Goal: Task Accomplishment & Management: Complete application form

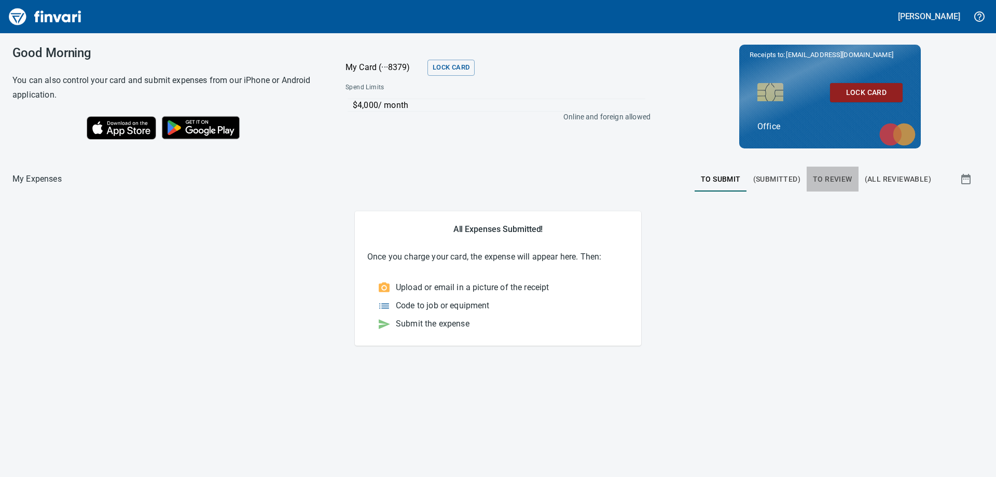
click at [834, 184] on span "To Review" at bounding box center [832, 179] width 39 height 13
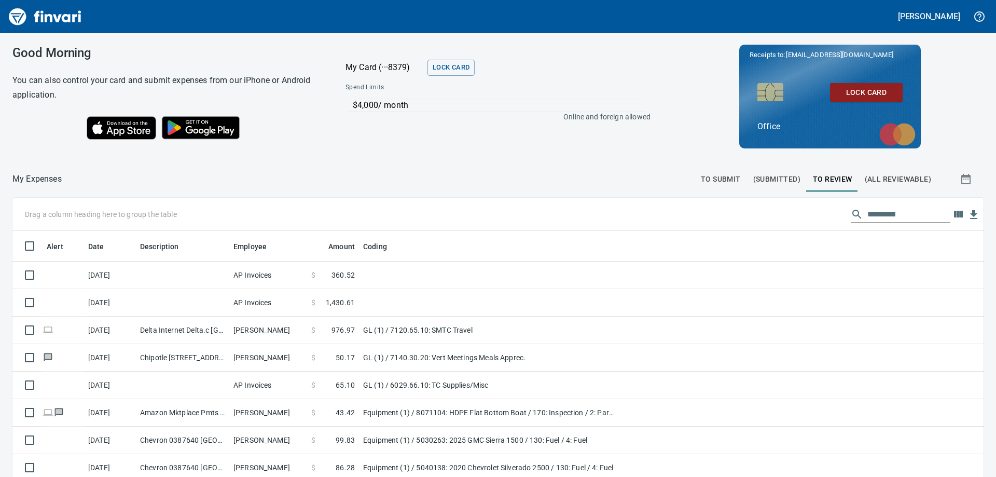
scroll to position [355, 955]
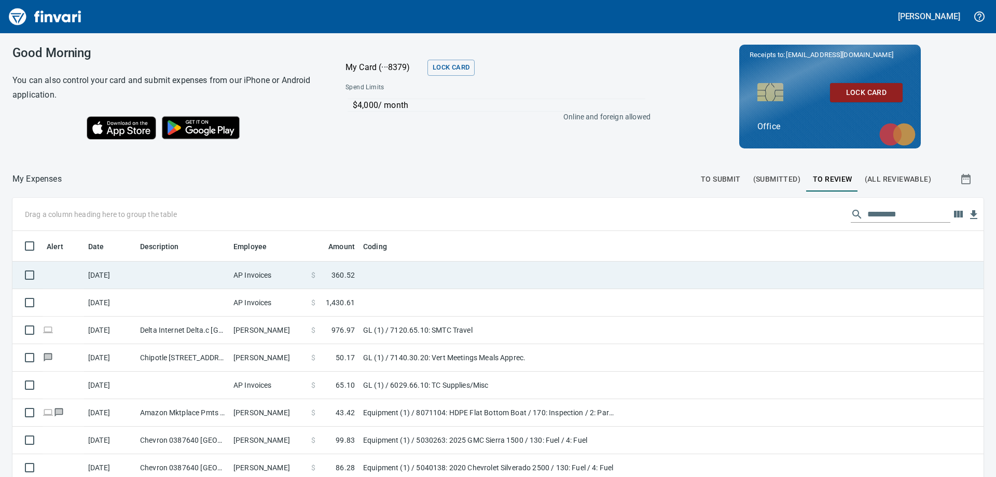
click at [193, 279] on td at bounding box center [182, 274] width 93 height 27
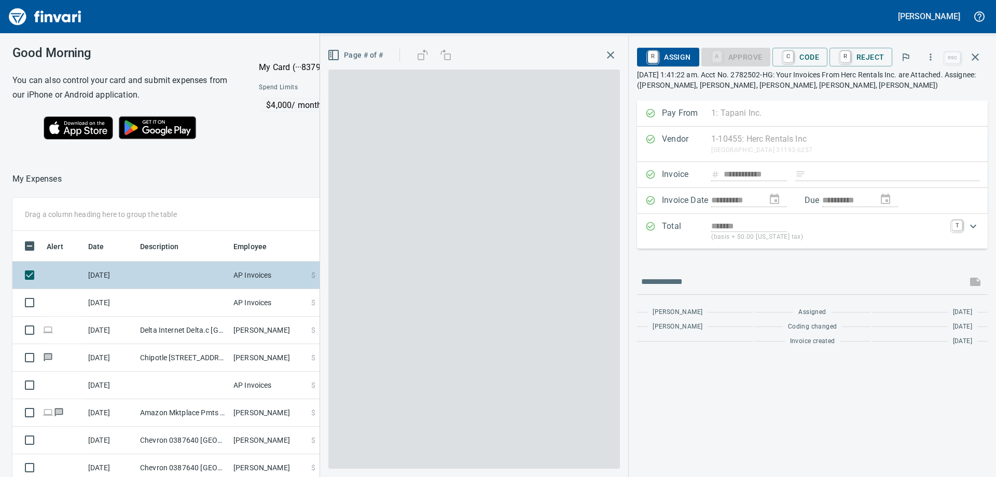
scroll to position [355, 696]
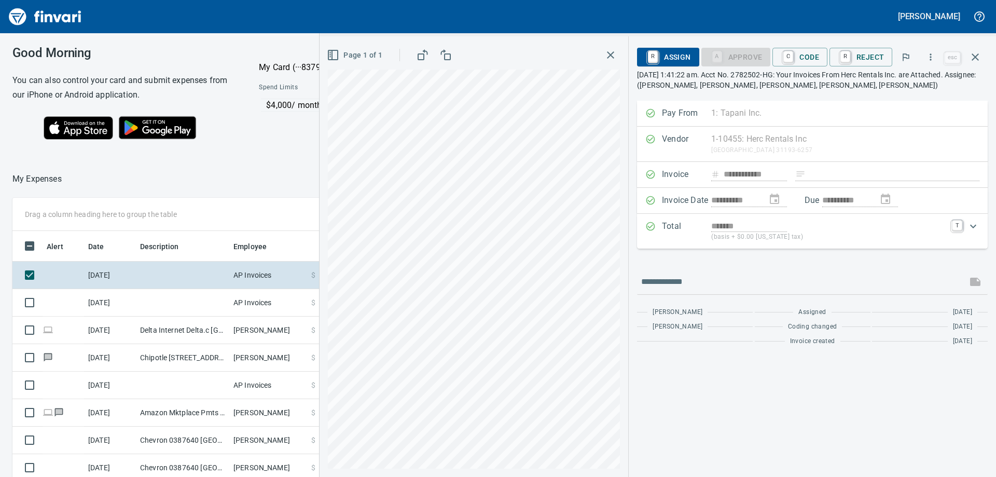
click at [609, 54] on icon "button" at bounding box center [610, 55] width 12 height 12
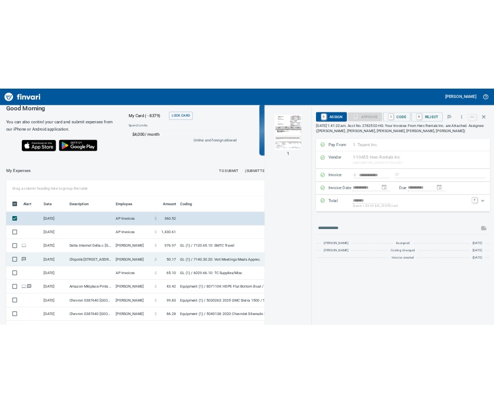
scroll to position [0, 0]
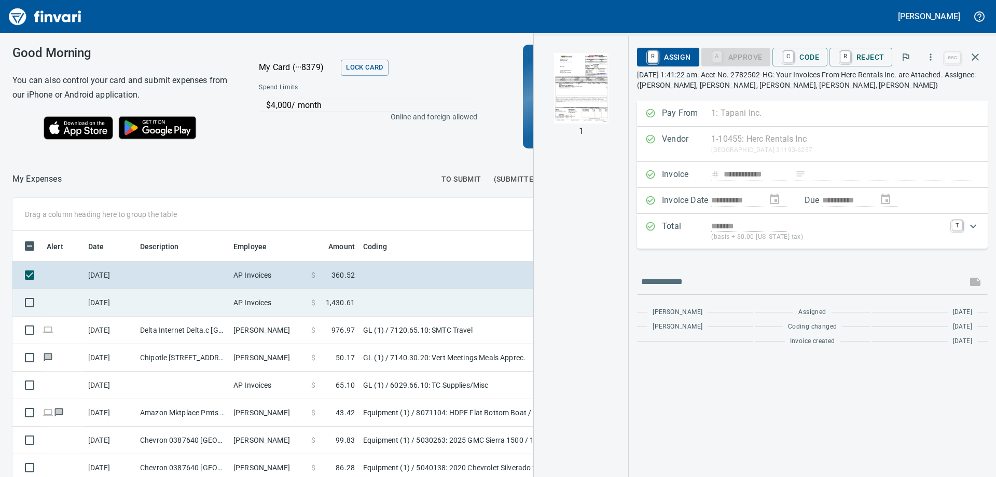
click at [369, 299] on td at bounding box center [488, 302] width 259 height 27
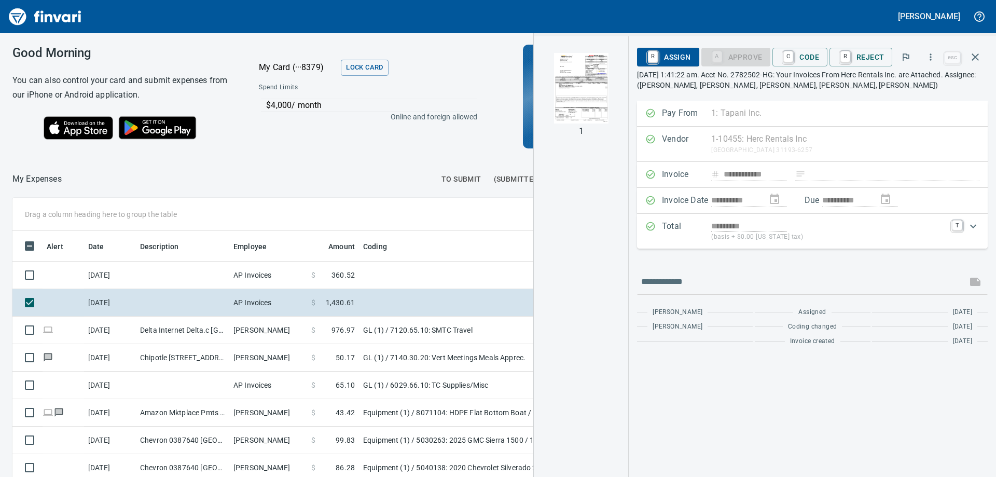
click at [583, 82] on img "button" at bounding box center [581, 88] width 71 height 71
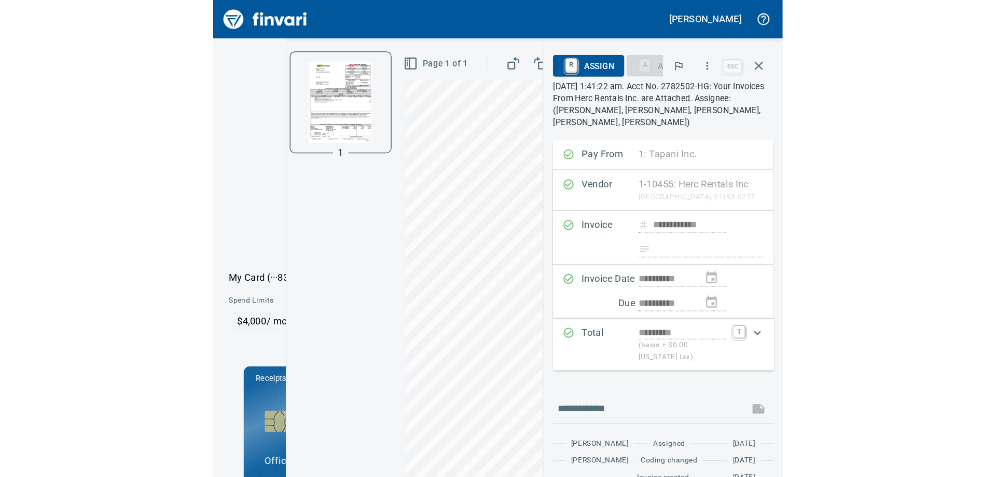
scroll to position [354, 696]
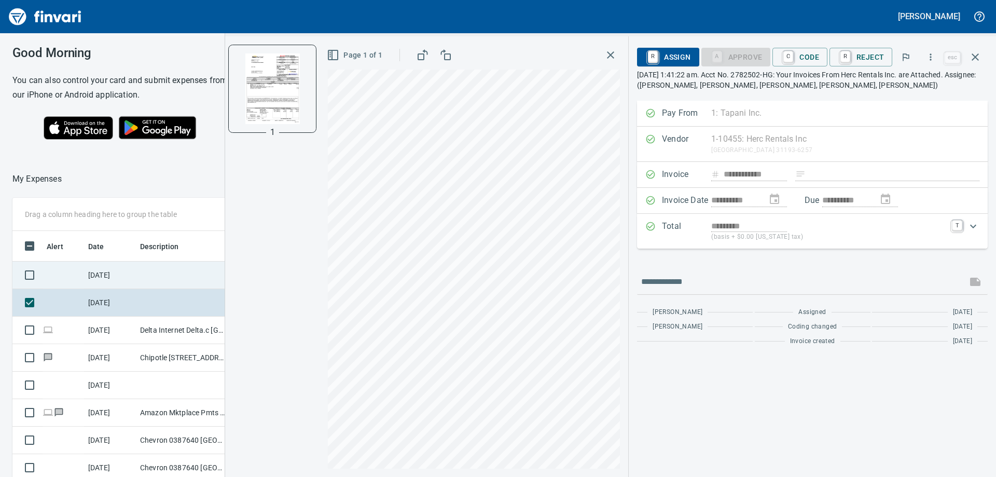
click at [129, 276] on td "[DATE]" at bounding box center [110, 274] width 52 height 27
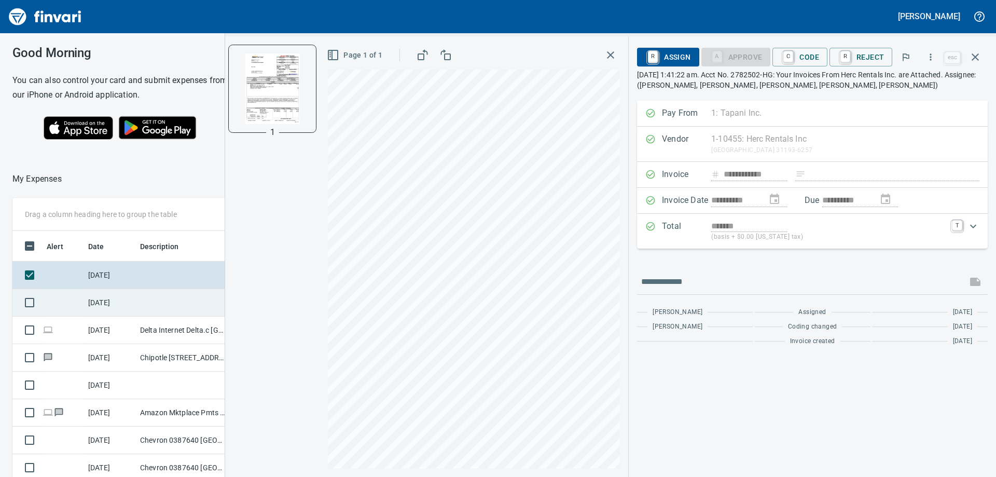
click at [127, 301] on td "[DATE]" at bounding box center [110, 302] width 52 height 27
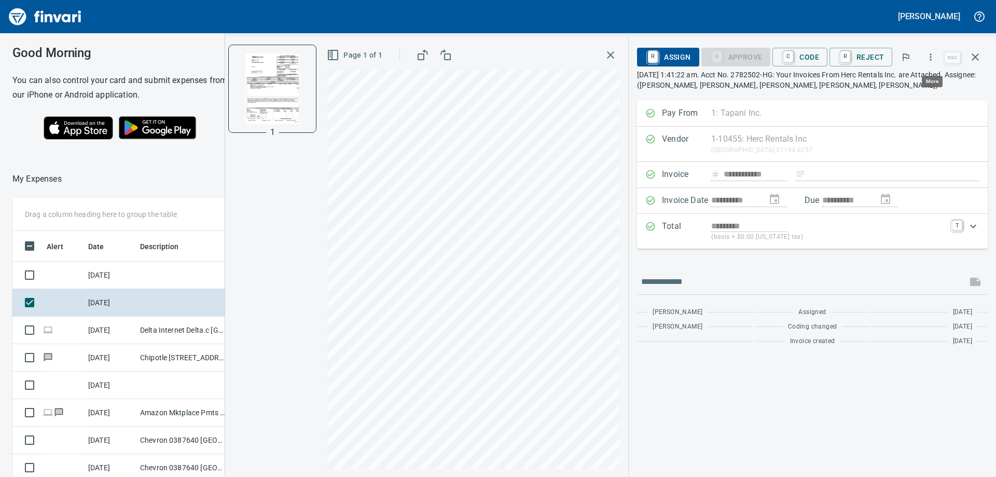
scroll to position [355, 696]
click at [801, 62] on span "C Code" at bounding box center [799, 57] width 38 height 18
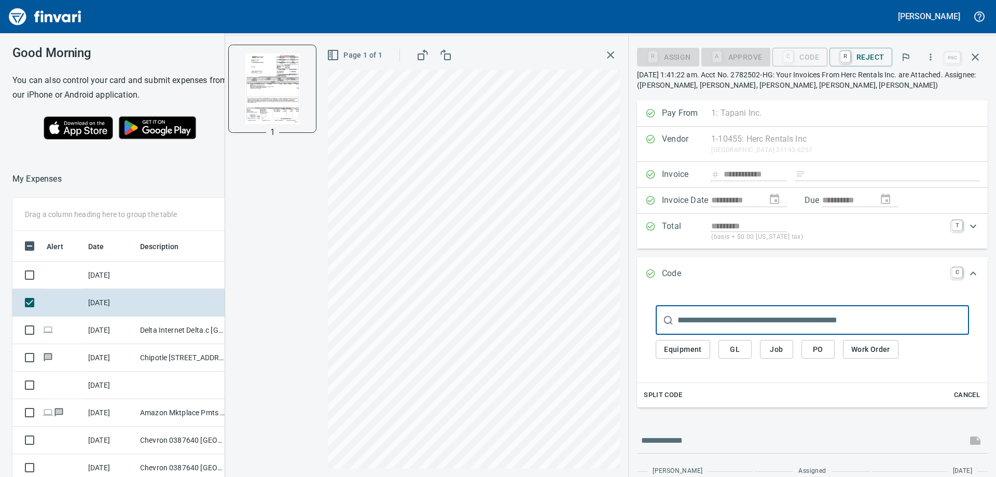
click at [775, 355] on span "Job" at bounding box center [776, 349] width 17 height 13
click at [779, 348] on span "Job" at bounding box center [776, 349] width 17 height 13
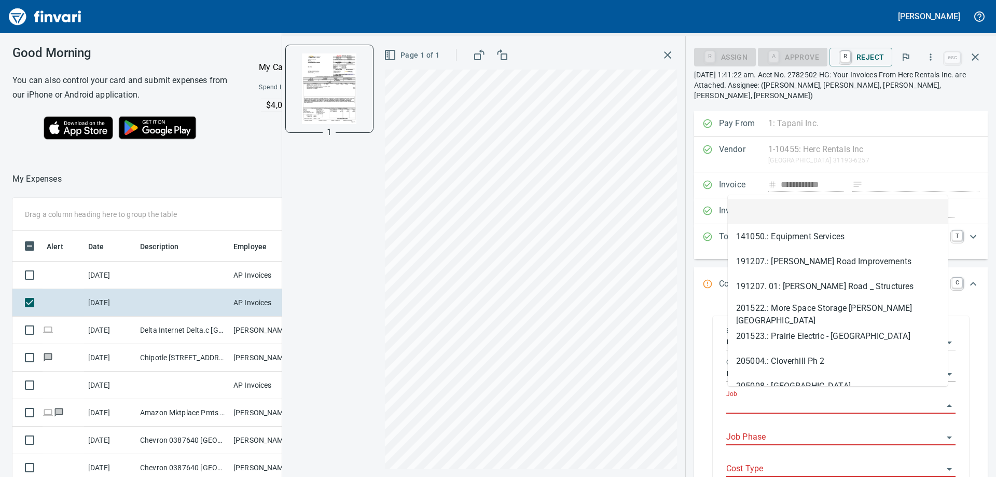
click at [788, 398] on input "Job" at bounding box center [834, 405] width 217 height 15
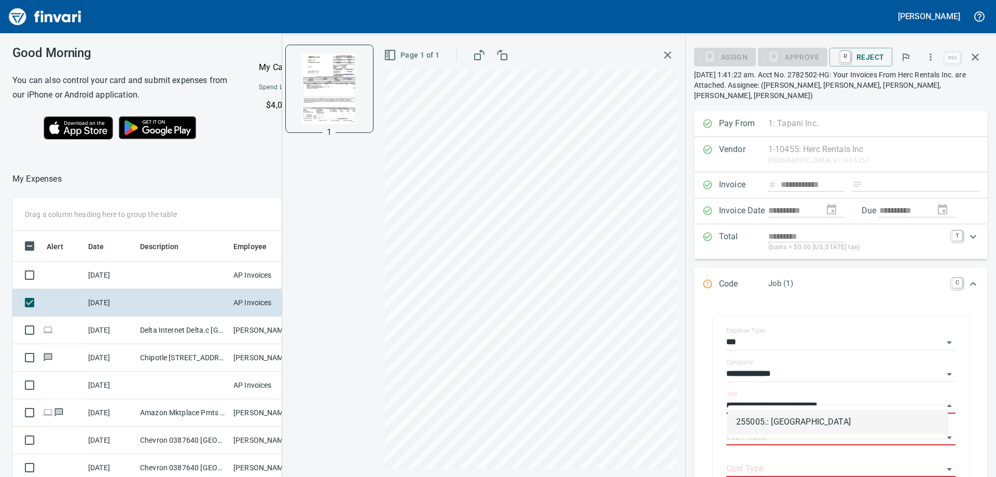
click at [809, 416] on li "255005.: [GEOGRAPHIC_DATA]" at bounding box center [838, 421] width 220 height 25
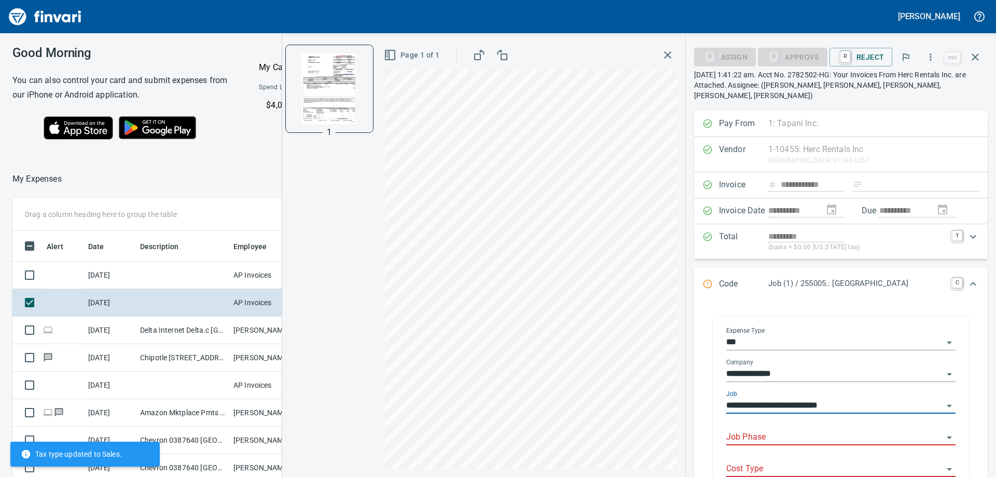
click at [803, 422] on div "Job Phase" at bounding box center [840, 433] width 229 height 23
type input "**********"
click at [799, 430] on input "Job Phase" at bounding box center [834, 437] width 217 height 15
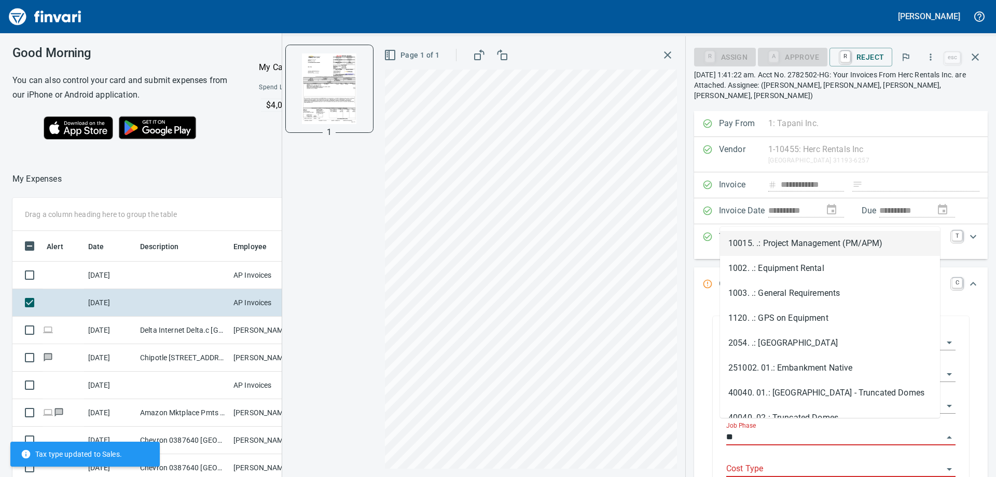
type input "*"
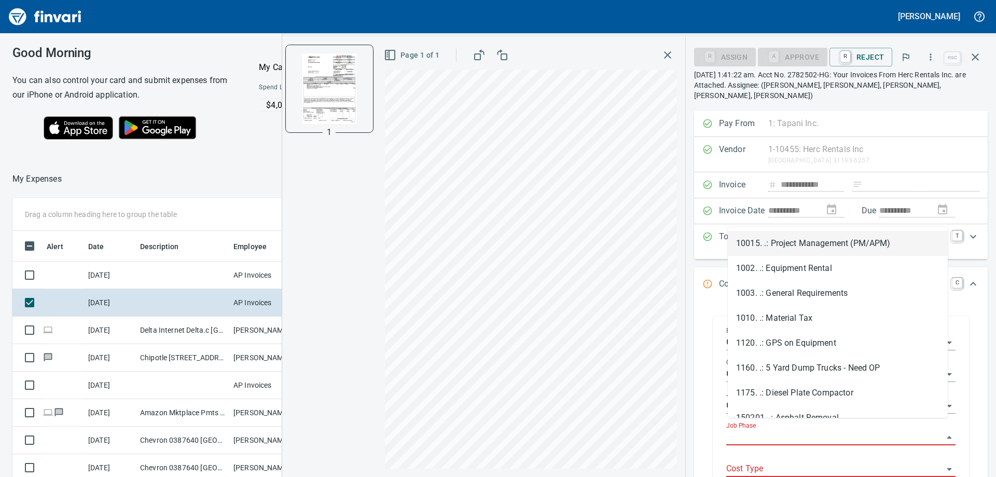
type input "*"
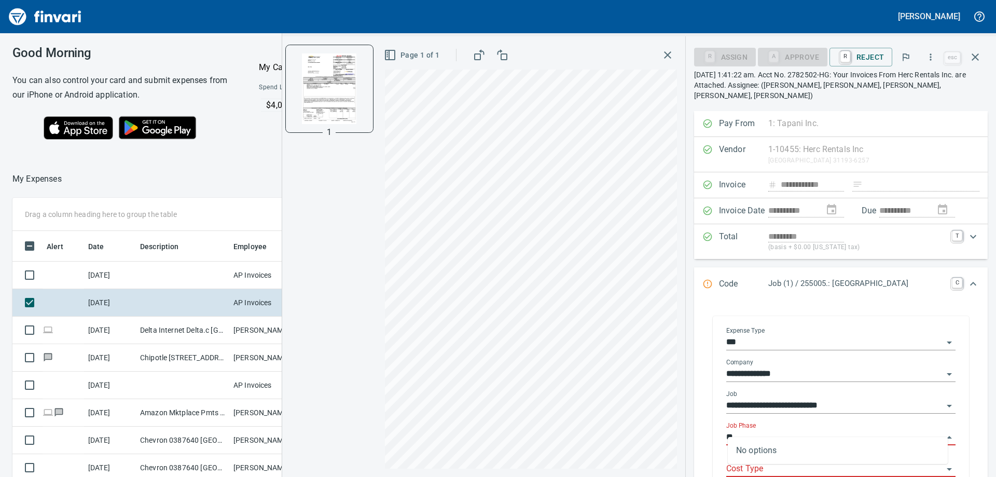
type input "*"
